Goal: Task Accomplishment & Management: Manage account settings

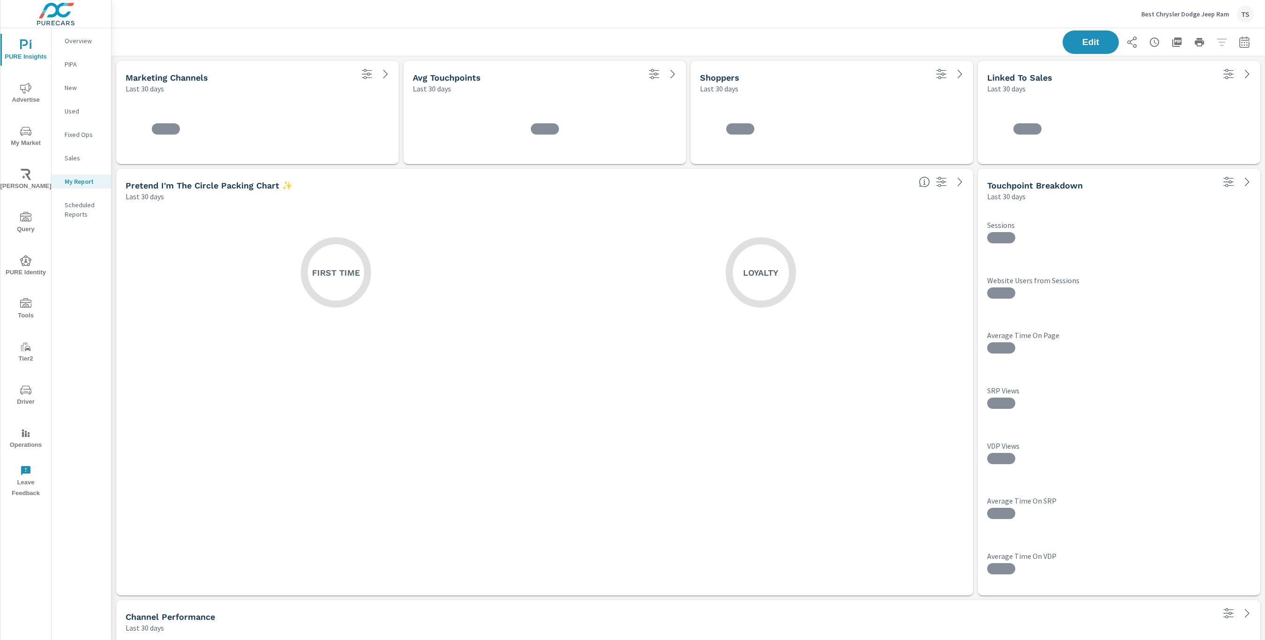
scroll to position [1083, 1154]
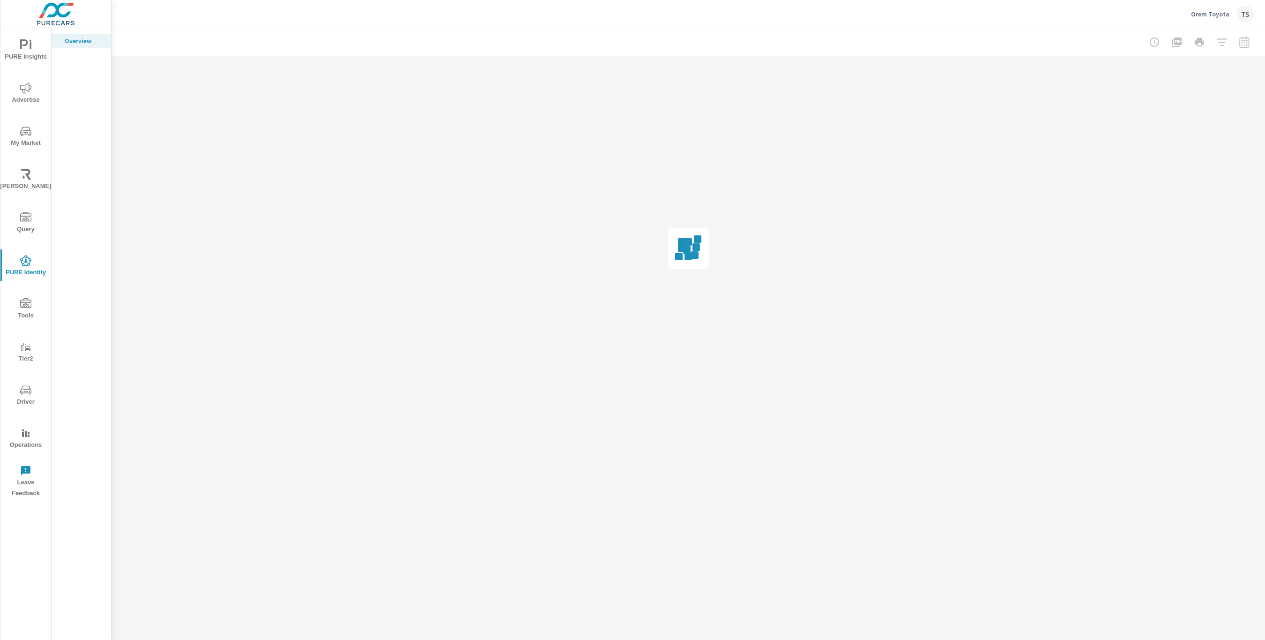
click at [1238, 19] on div "TS" at bounding box center [1245, 14] width 17 height 17
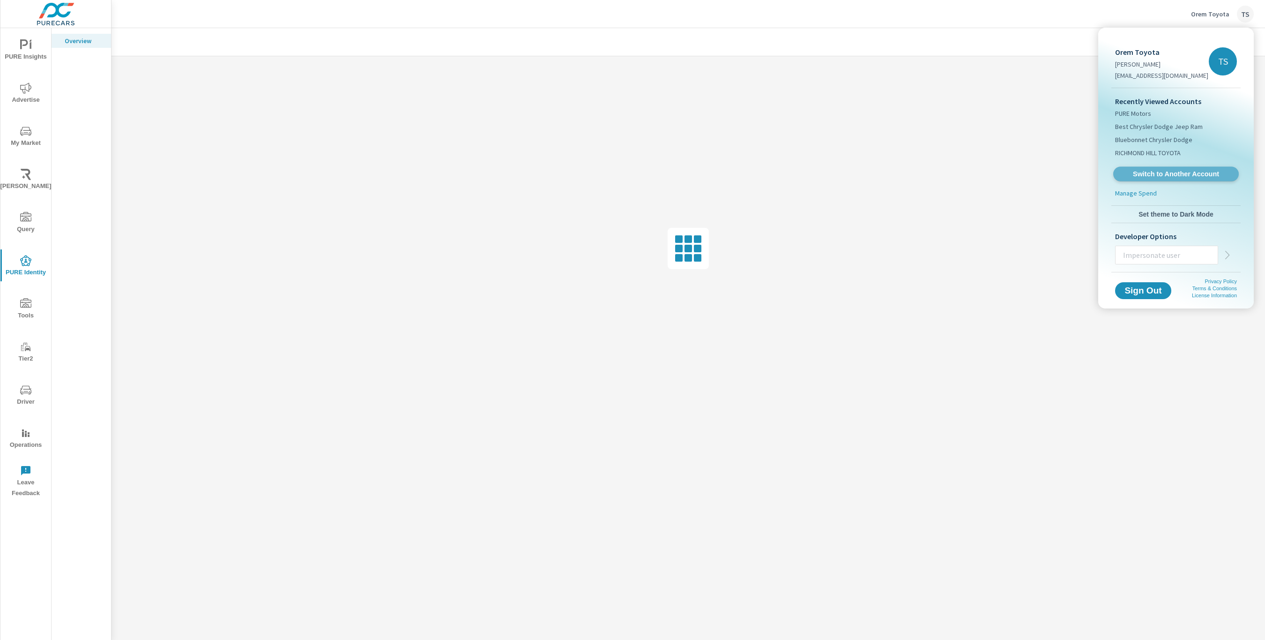
click at [1180, 170] on span "Switch to Another Account" at bounding box center [1175, 174] width 115 height 9
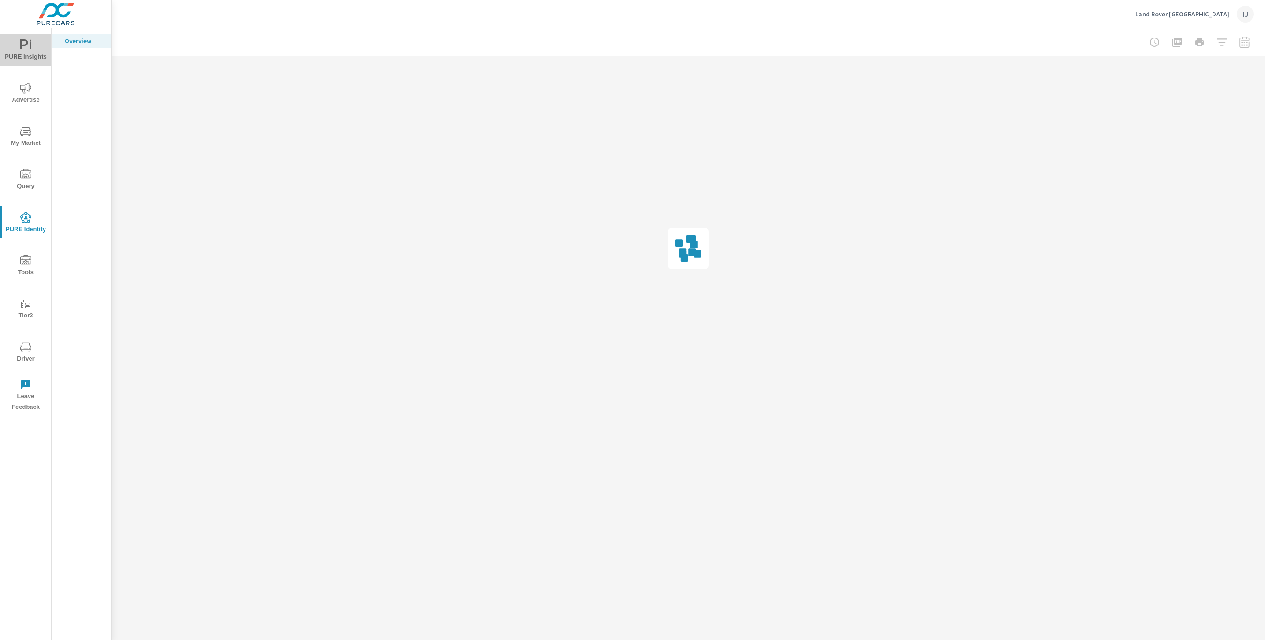
click at [24, 34] on button "PURE Insights" at bounding box center [25, 50] width 51 height 32
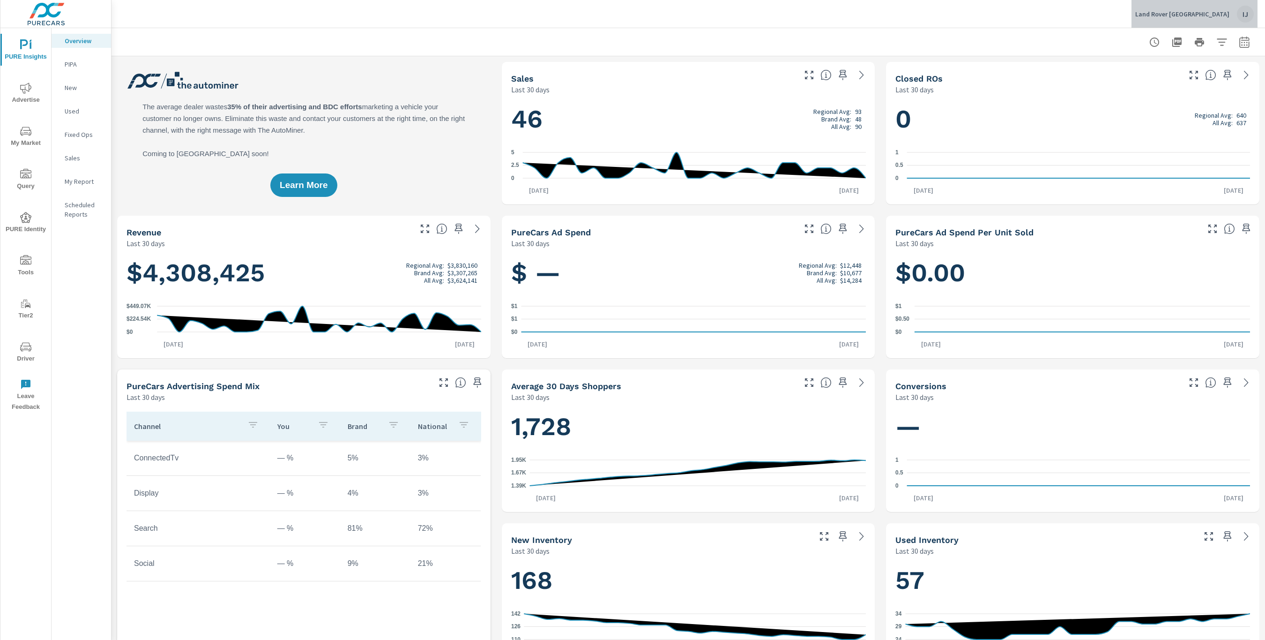
click at [1243, 6] on div "IJ" at bounding box center [1245, 14] width 17 height 17
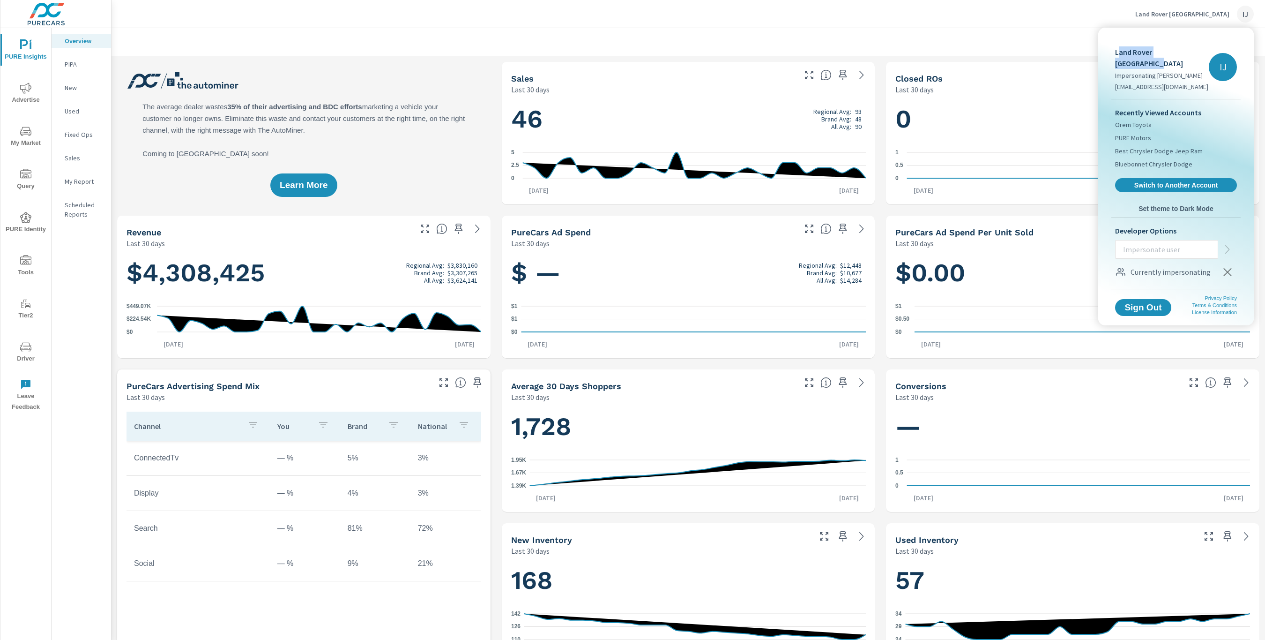
drag, startPoint x: 1118, startPoint y: 52, endPoint x: 1195, endPoint y: 49, distance: 77.4
click at [1194, 49] on p "Land Rover Anaheim Hills" at bounding box center [1162, 57] width 94 height 22
click at [1195, 49] on p "Land Rover Anaheim Hills" at bounding box center [1162, 57] width 94 height 22
drag, startPoint x: 1197, startPoint y: 49, endPoint x: 1110, endPoint y: 51, distance: 87.2
click at [1110, 51] on div "Land Rover Anaheim Hills Impersonating Jay McVey jaym@purecars.com IJ Recently …" at bounding box center [1176, 160] width 141 height 258
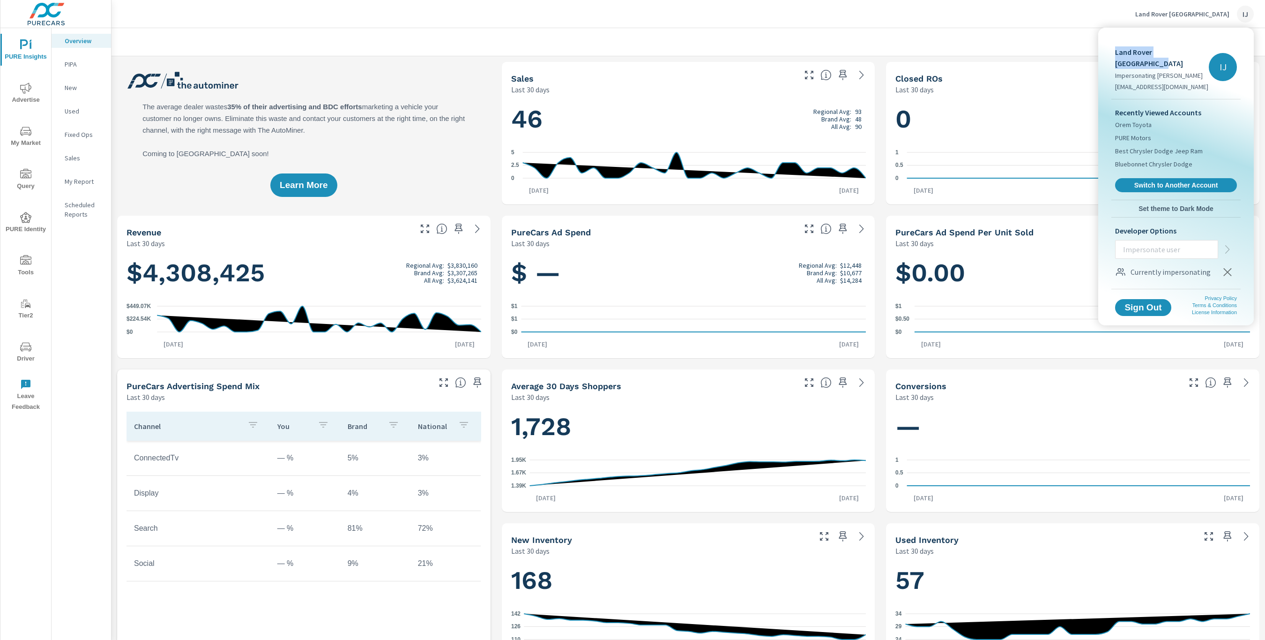
copy p "Land Rover Anaheim Hills"
click at [1231, 266] on icon "button" at bounding box center [1227, 271] width 11 height 11
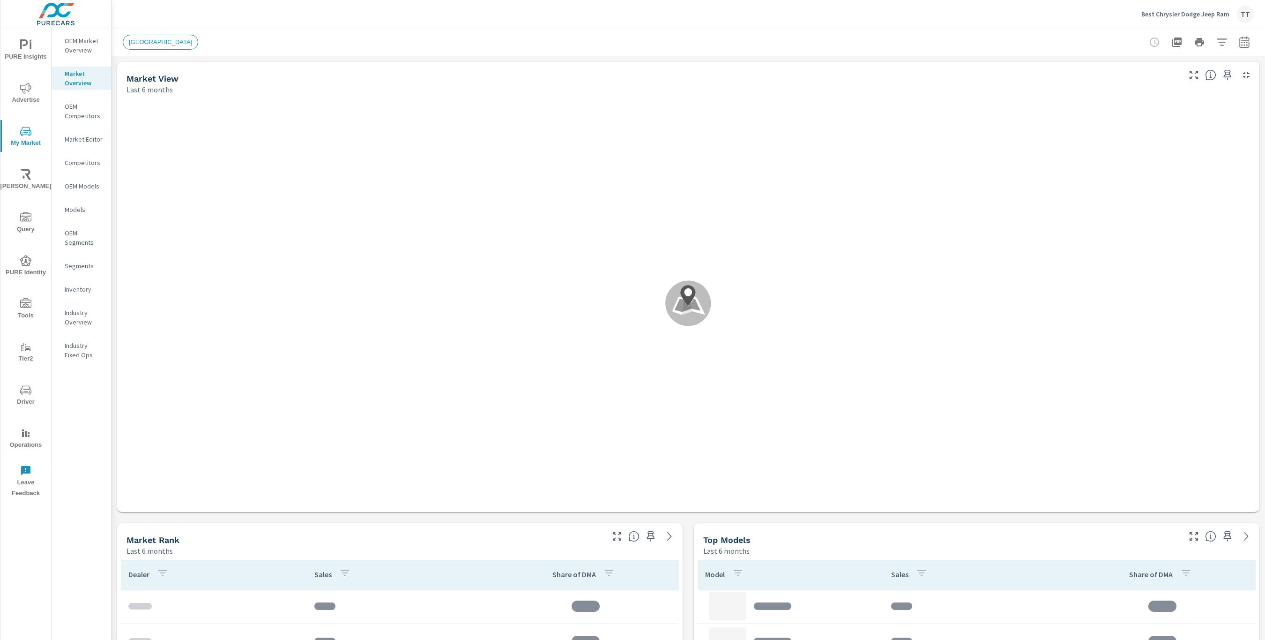
click at [10, 224] on span "Query" at bounding box center [25, 223] width 45 height 23
